Goal: Download file/media

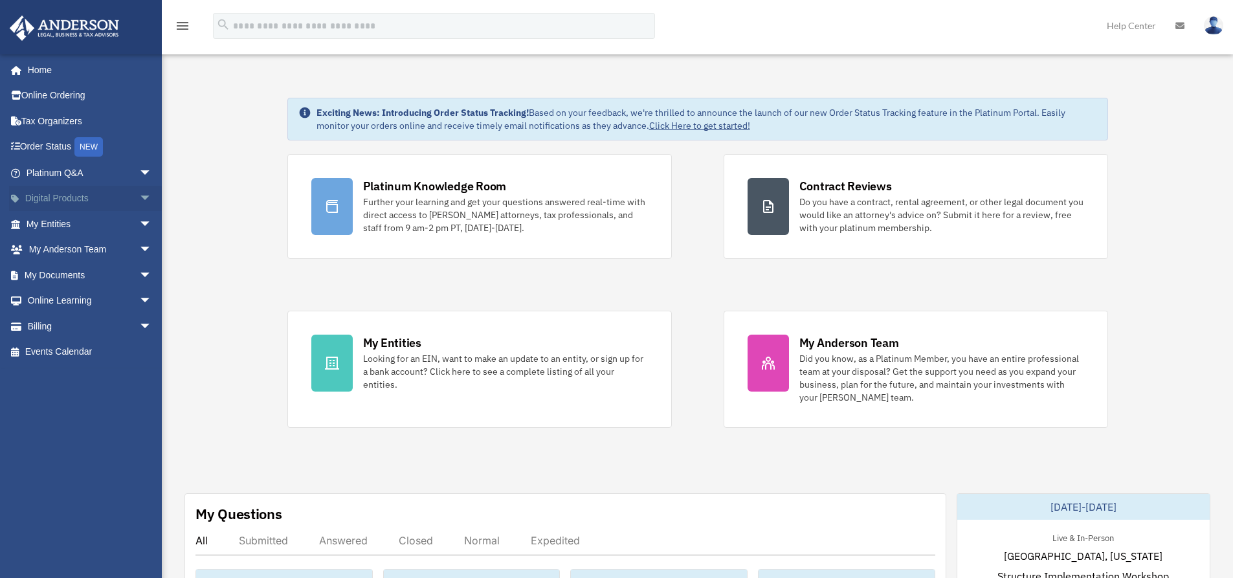
click at [139, 199] on span "arrow_drop_down" at bounding box center [152, 199] width 26 height 27
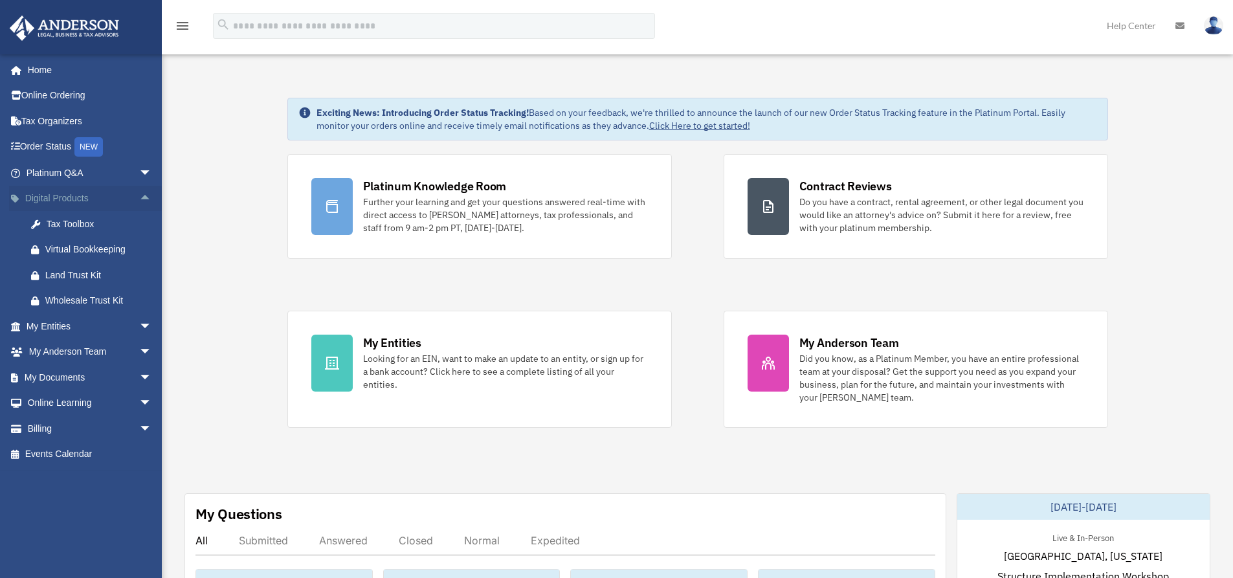
click at [139, 198] on span "arrow_drop_up" at bounding box center [152, 199] width 26 height 27
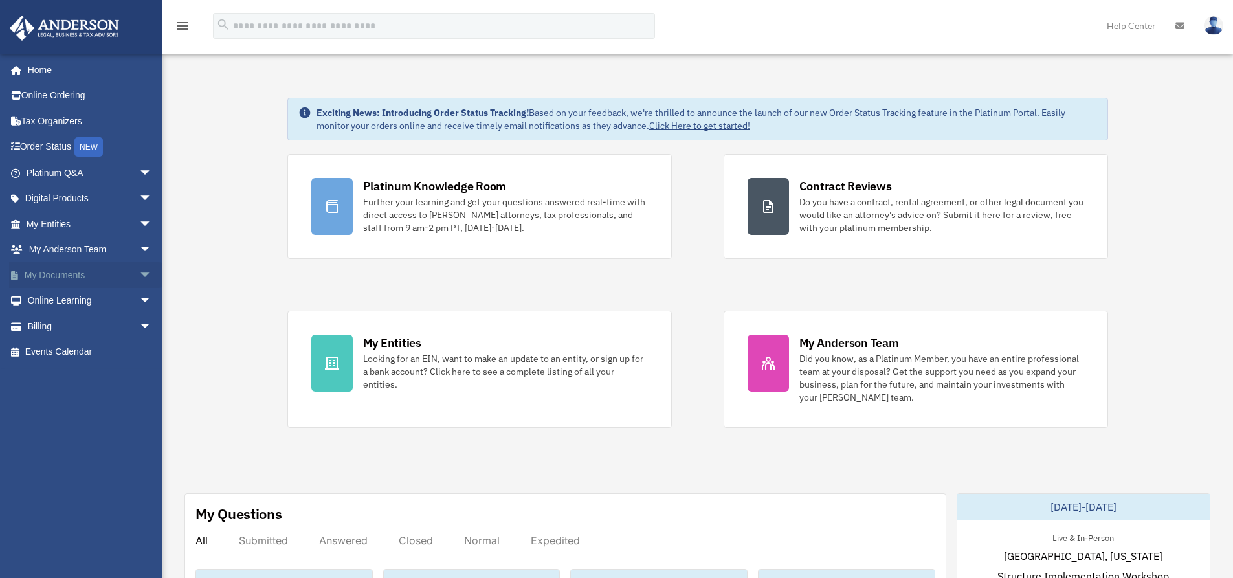
click at [139, 274] on span "arrow_drop_down" at bounding box center [152, 275] width 26 height 27
click at [48, 304] on link "Box" at bounding box center [94, 301] width 153 height 26
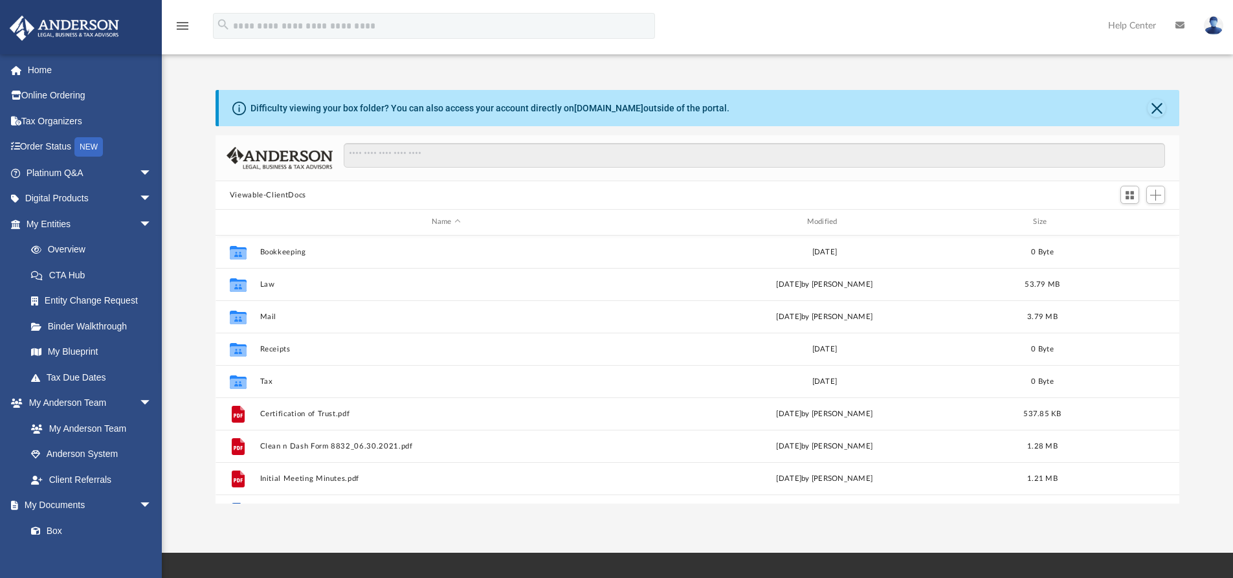
scroll to position [285, 954]
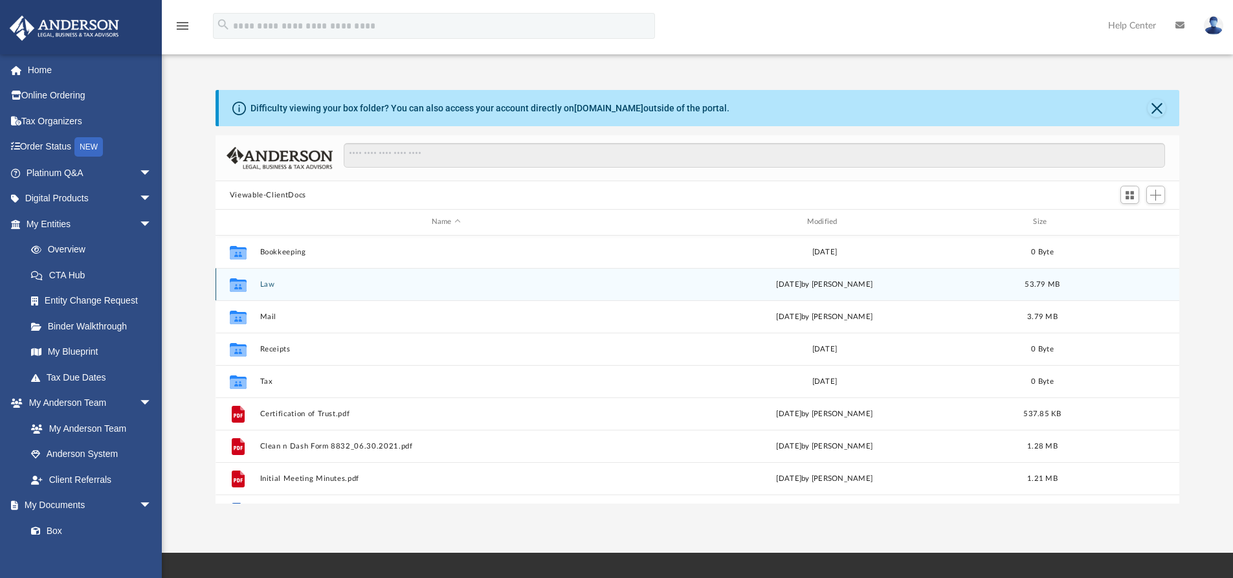
click at [267, 284] on button "Law" at bounding box center [446, 284] width 373 height 8
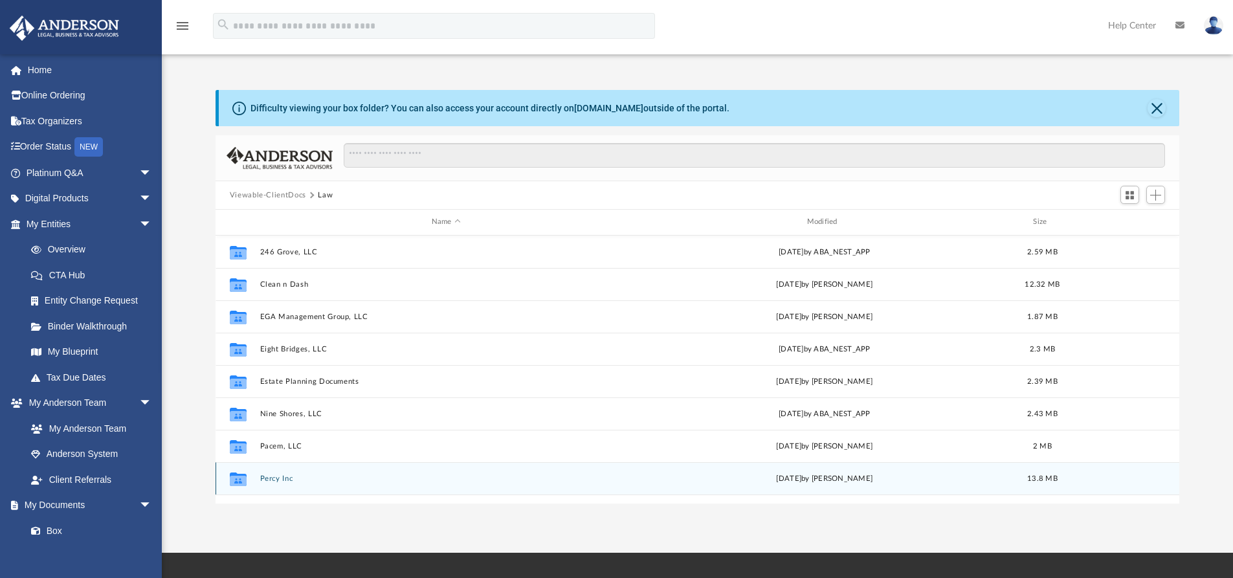
click at [271, 477] on button "Percy Inc" at bounding box center [446, 478] width 373 height 8
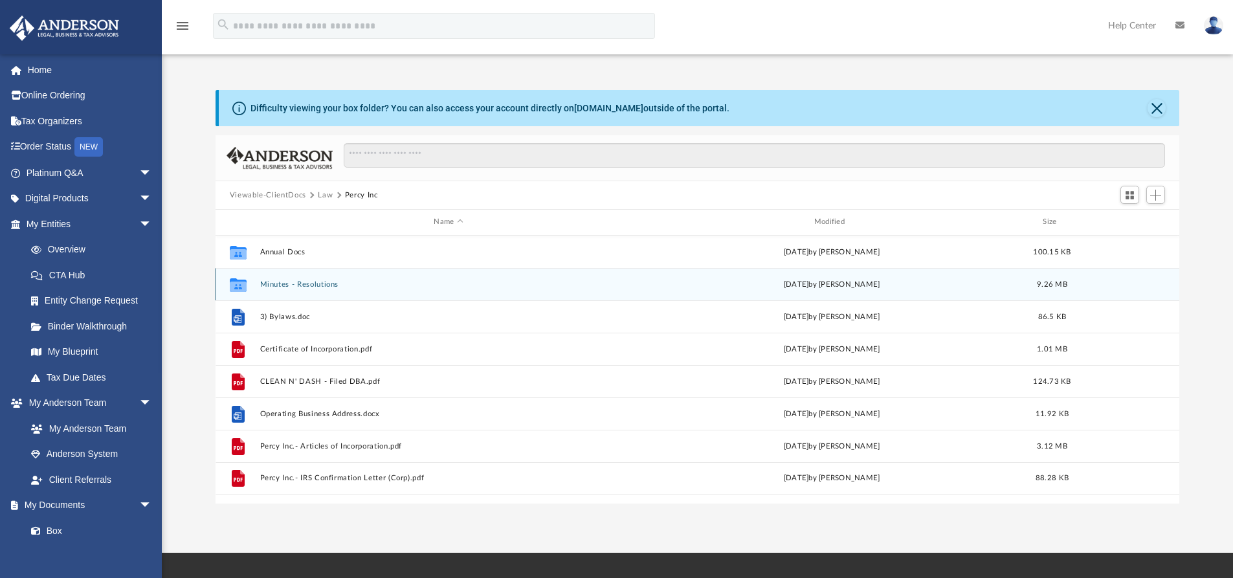
click at [294, 284] on button "Minutes - Resolutions" at bounding box center [448, 284] width 377 height 8
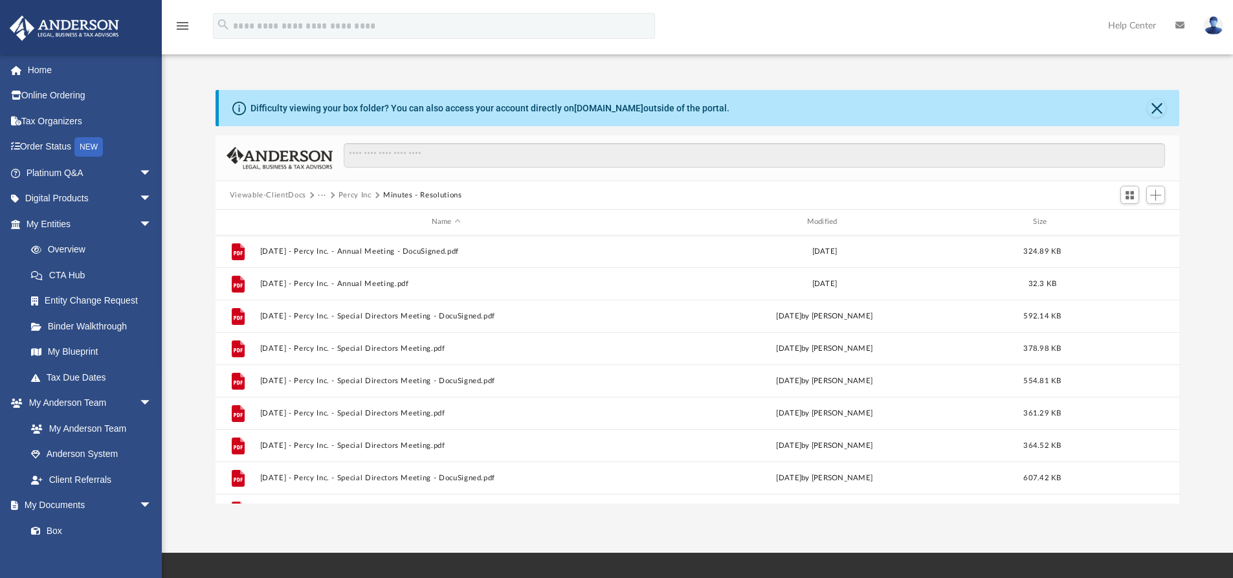
scroll to position [638, 0]
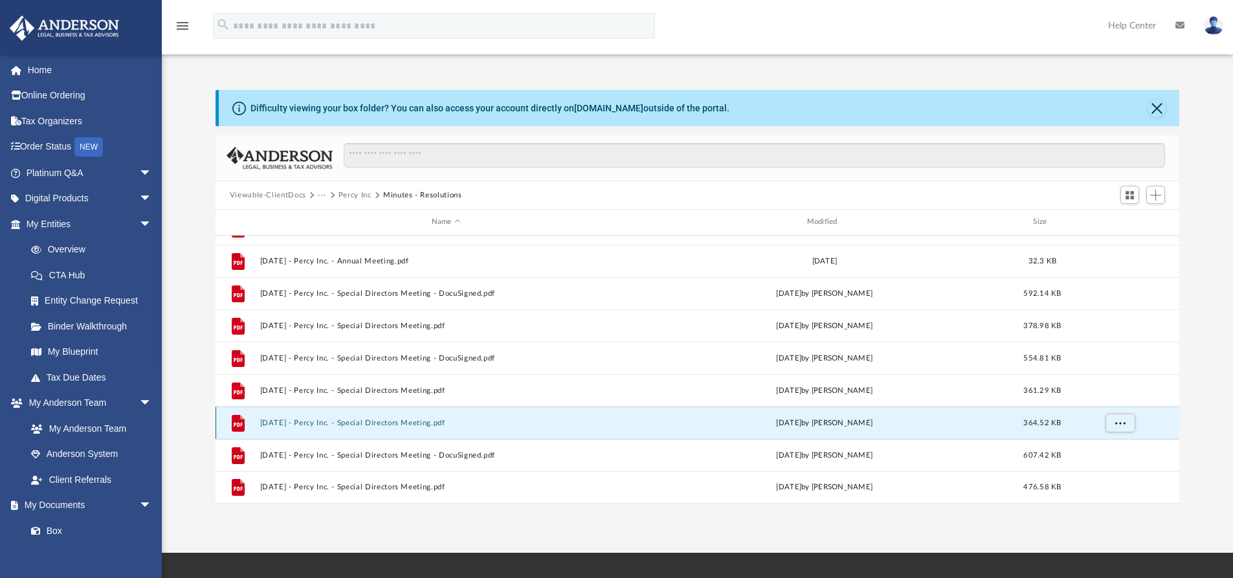
click at [280, 421] on button "[DATE] - Percy Inc. - Special Directors Meeting.pdf" at bounding box center [446, 423] width 373 height 8
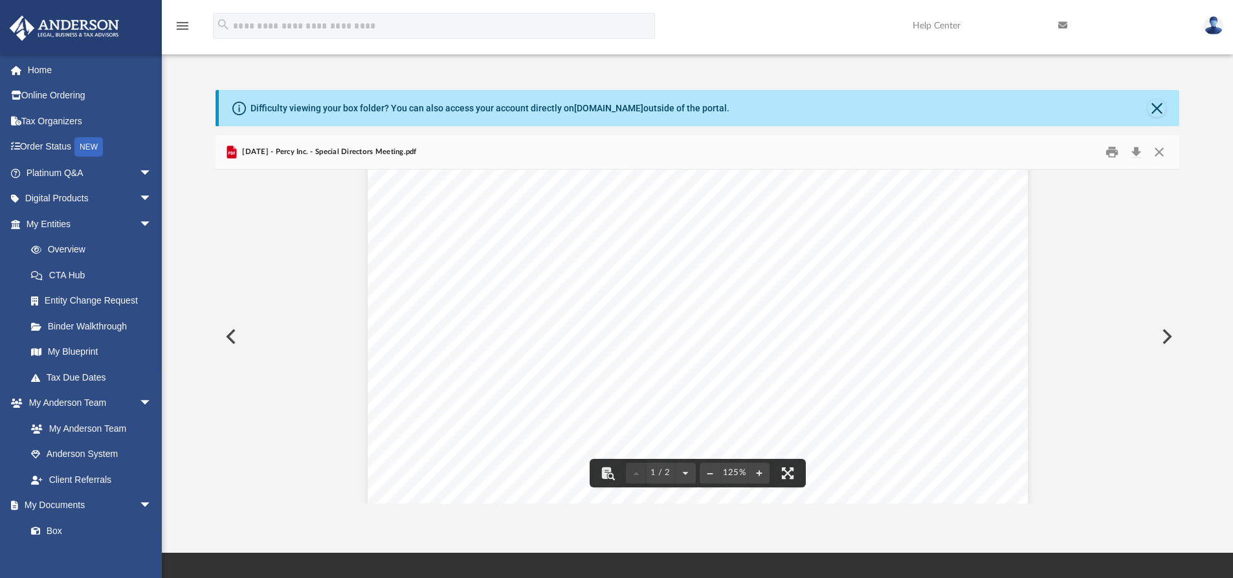
scroll to position [0, 0]
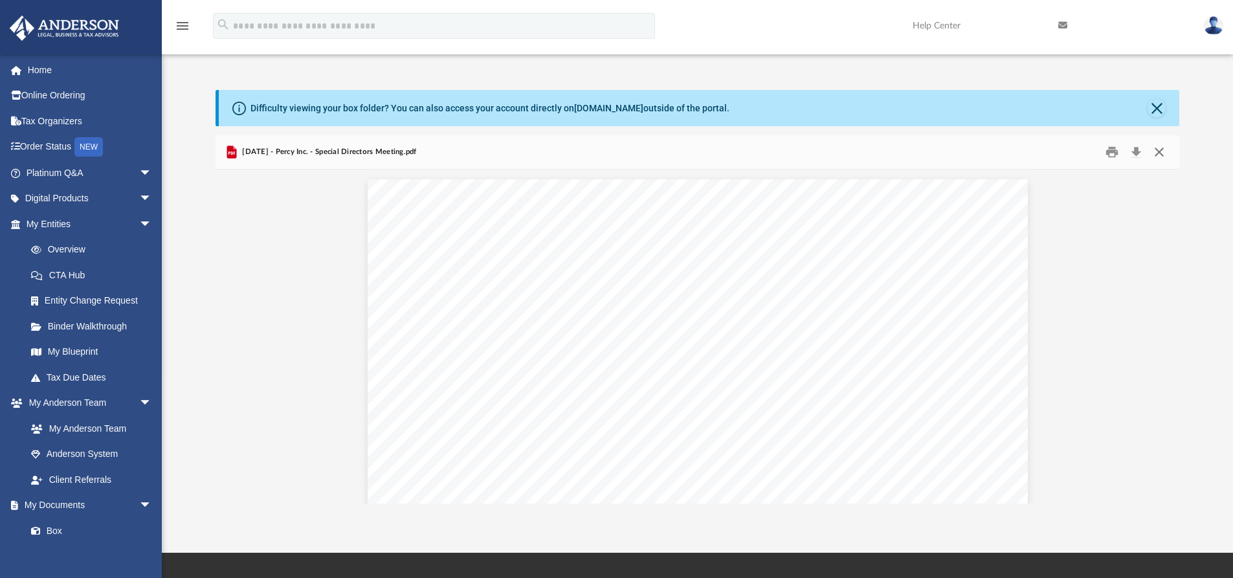
click at [1163, 150] on button "Close" at bounding box center [1159, 152] width 23 height 20
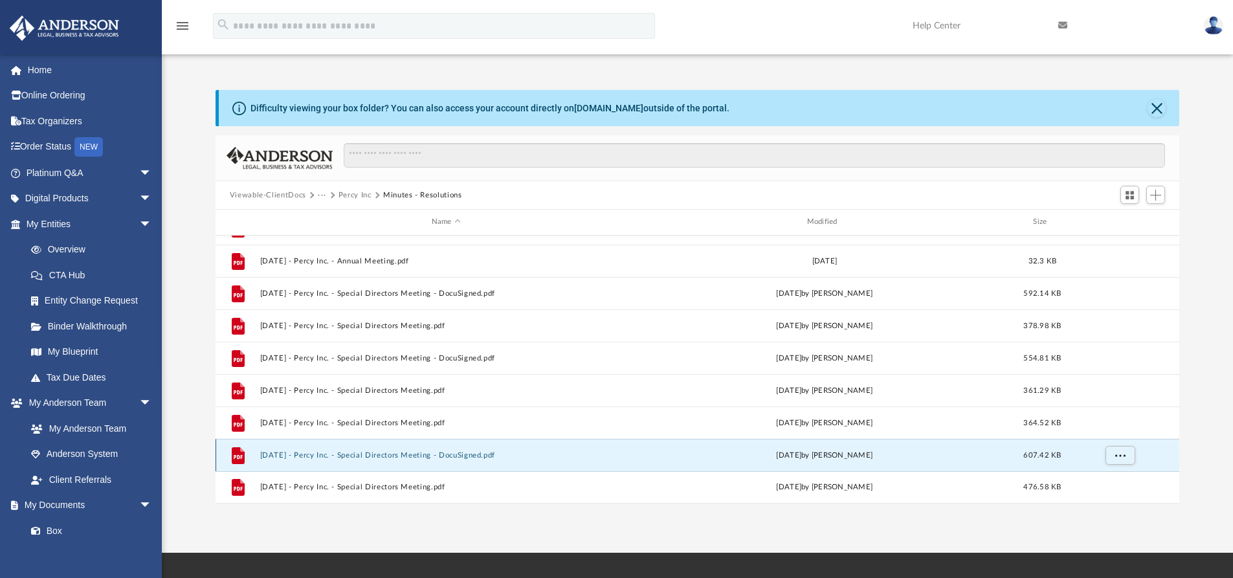
click at [362, 456] on button "[DATE] - Percy Inc. - Special Directors Meeting - DocuSigned.pdf" at bounding box center [446, 455] width 373 height 8
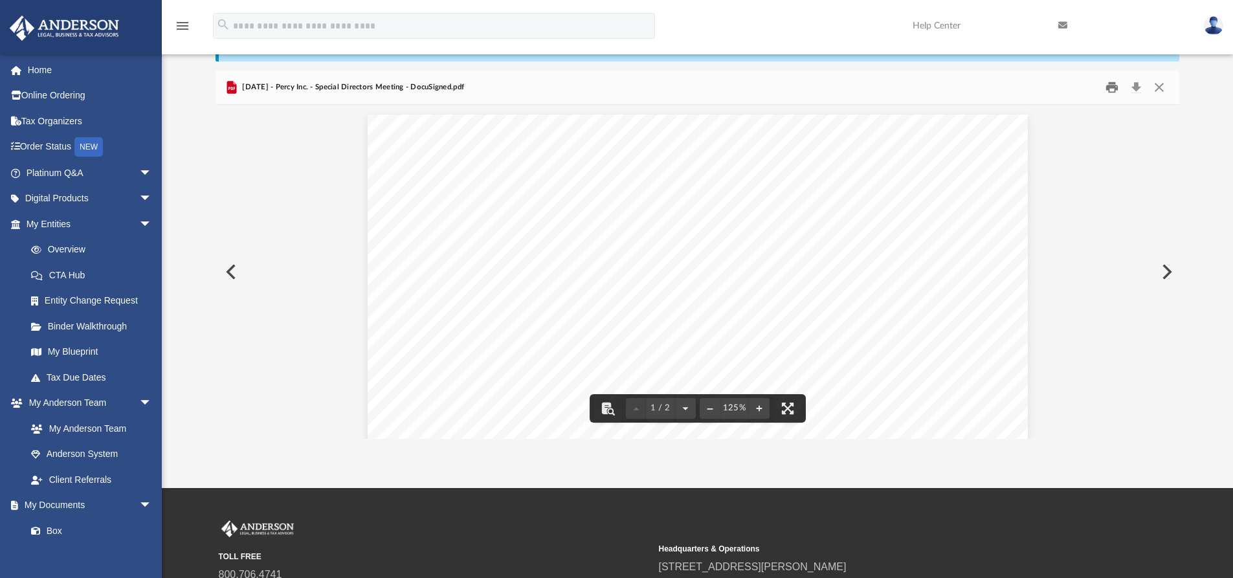
click at [1106, 87] on button "Print" at bounding box center [1112, 88] width 26 height 20
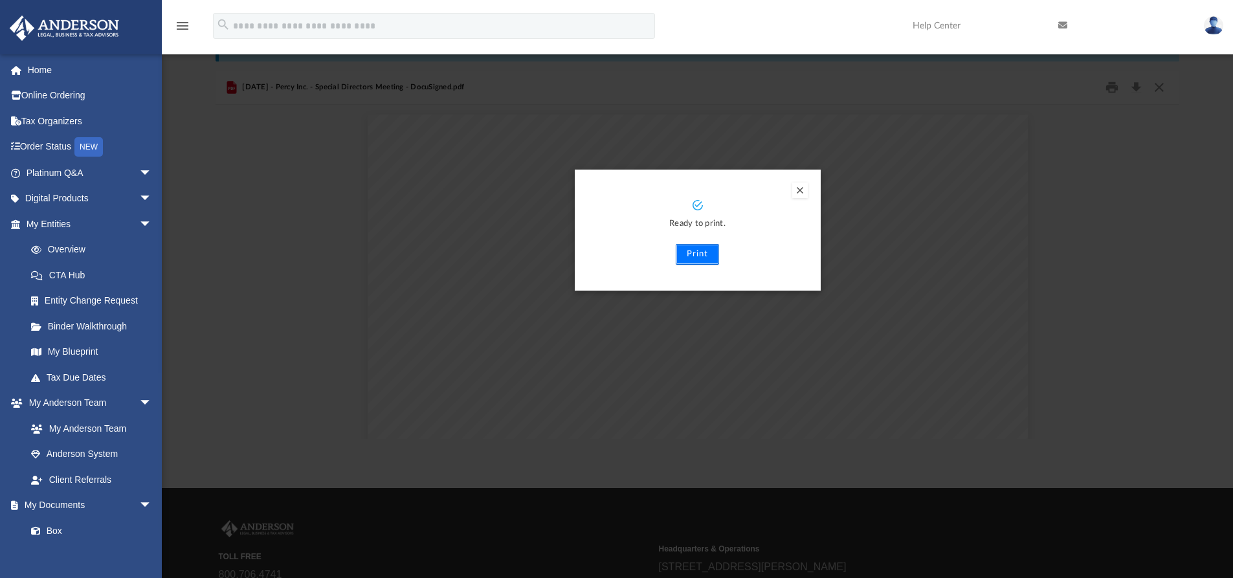
click at [695, 256] on button "Print" at bounding box center [697, 254] width 43 height 21
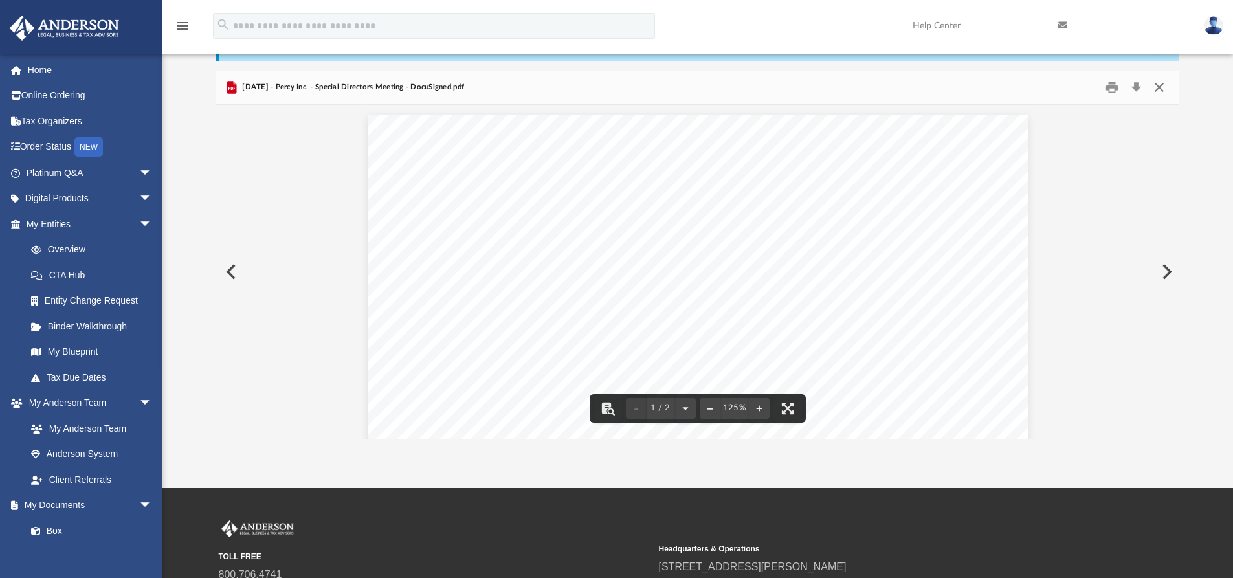
click at [1158, 89] on button "Close" at bounding box center [1159, 88] width 23 height 20
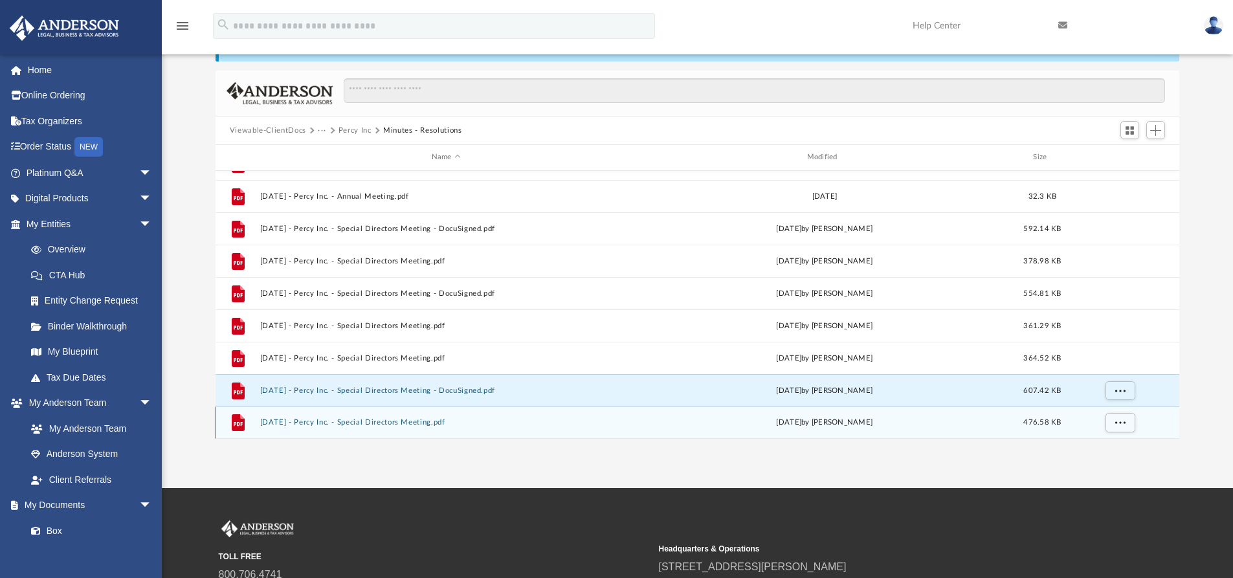
click at [378, 418] on div "File [DATE] - Percy Inc. - Special Directors Meeting.pdf [DATE] by [PERSON_NAME…" at bounding box center [698, 423] width 964 height 32
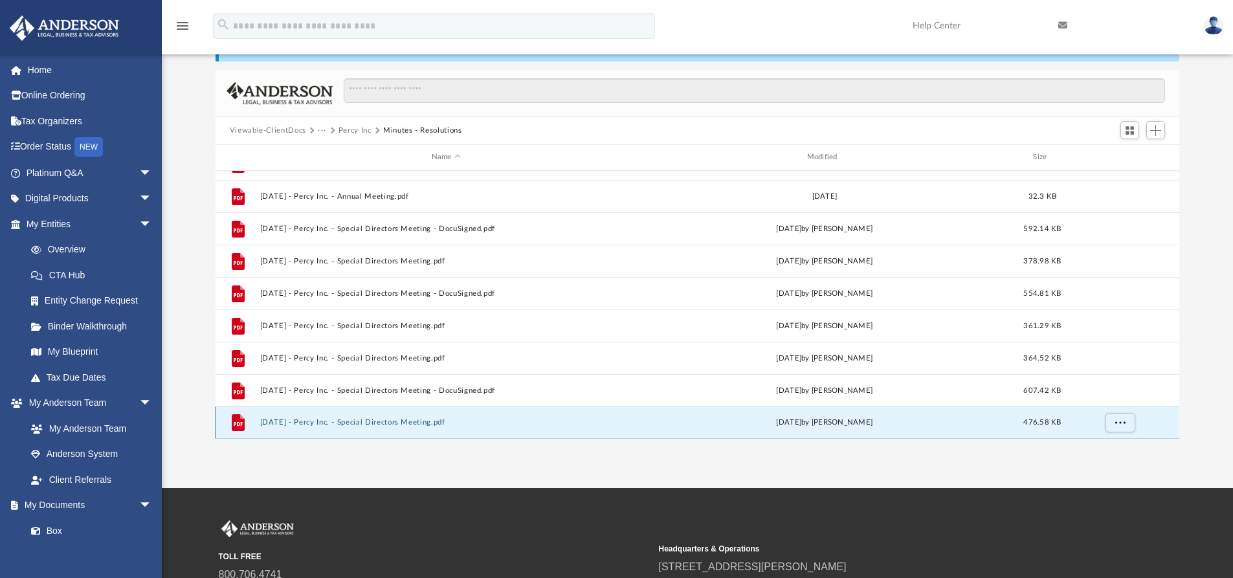
click at [379, 423] on button "[DATE] - Percy Inc. - Special Directors Meeting.pdf" at bounding box center [446, 422] width 373 height 8
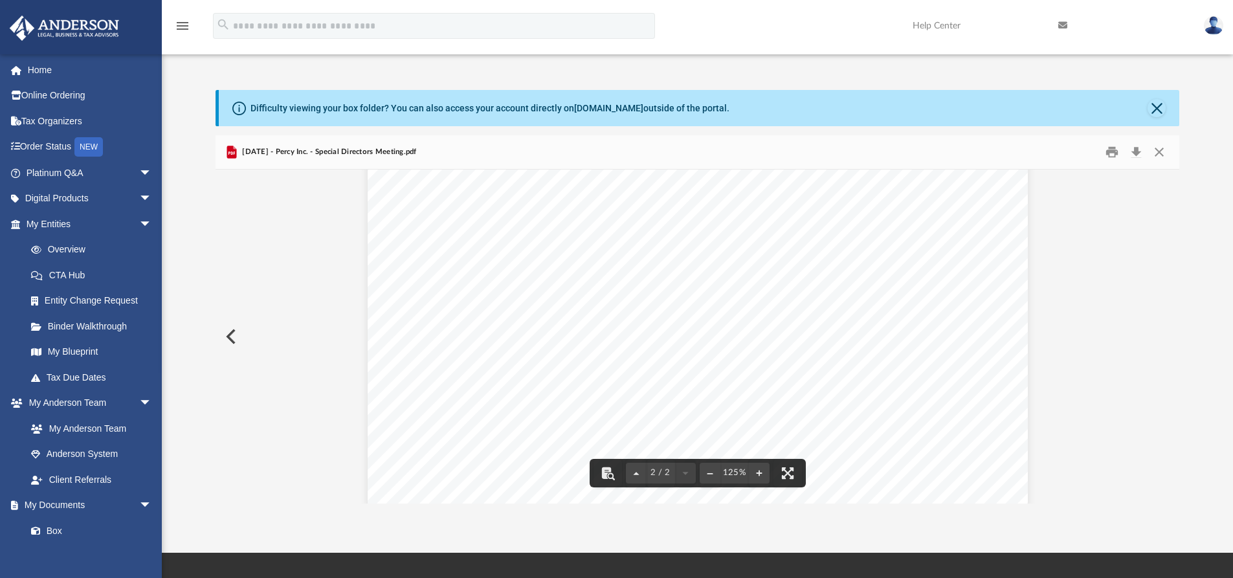
scroll to position [1100, 0]
click at [1156, 109] on button "Close" at bounding box center [1157, 108] width 18 height 18
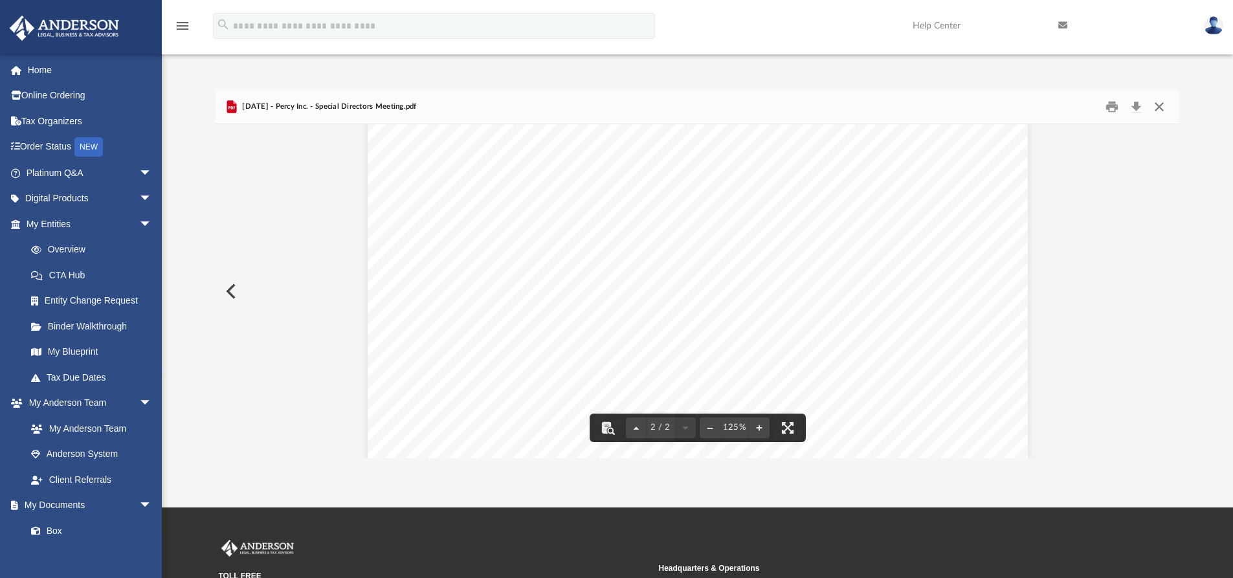
click at [1157, 107] on button "Close" at bounding box center [1159, 107] width 23 height 20
